Goal: Task Accomplishment & Management: Complete application form

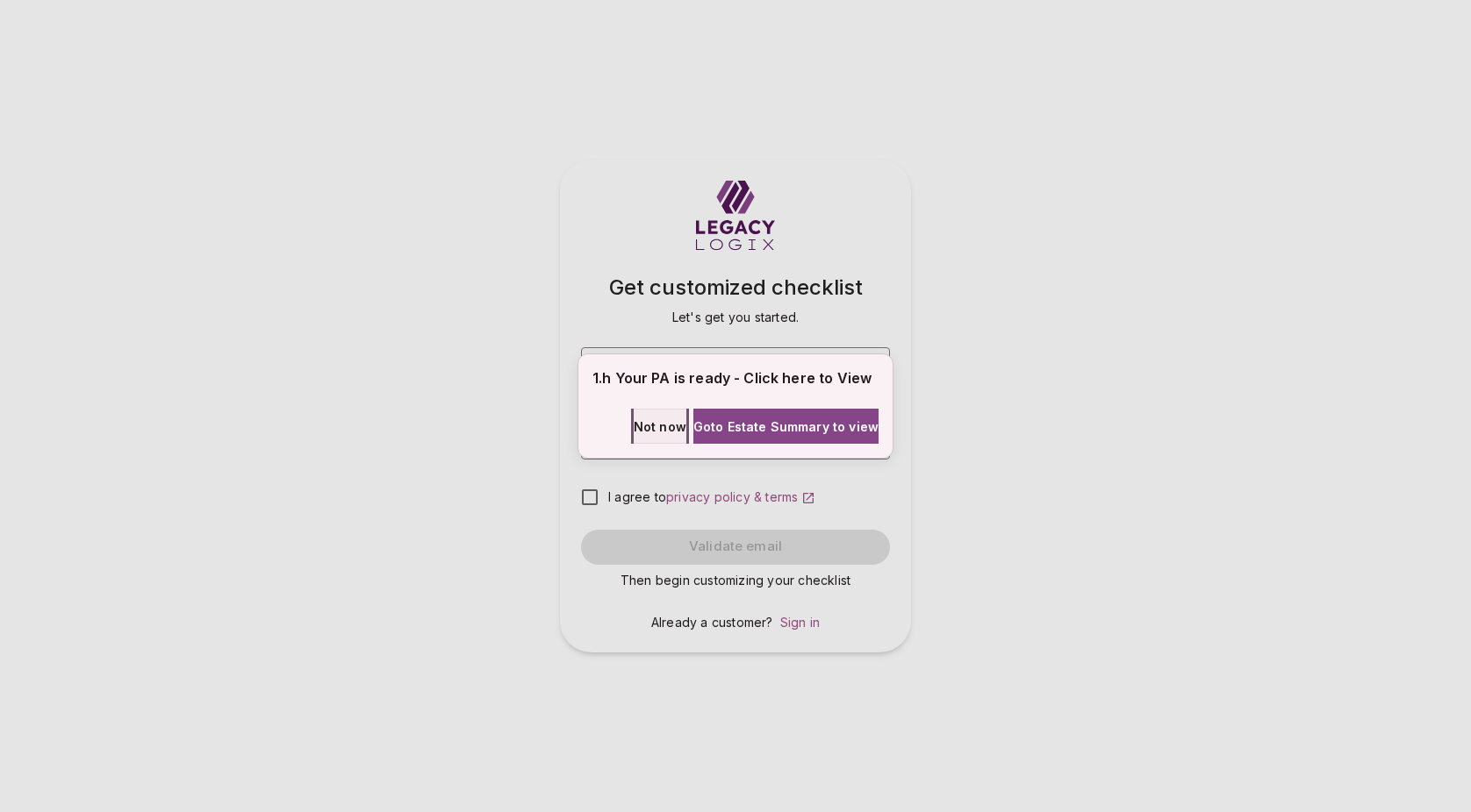
click at [635, 426] on span "Not now" at bounding box center [660, 427] width 52 height 18
